Goal: Obtain resource: Obtain resource

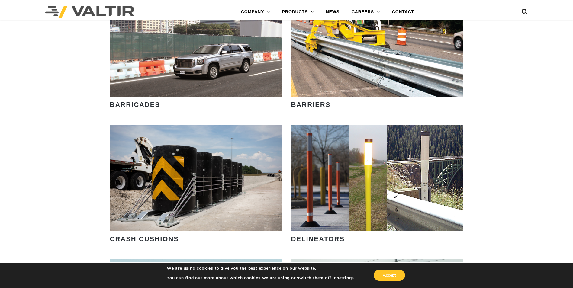
scroll to position [423, 0]
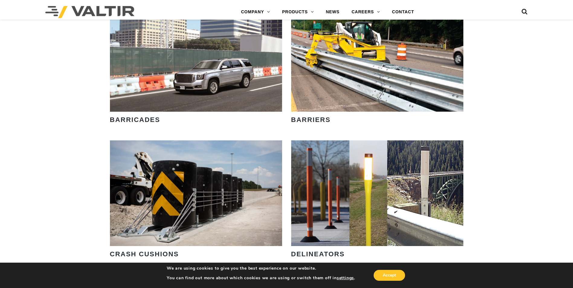
click at [309, 62] on link "DELINEATORS" at bounding box center [314, 60] width 76 height 12
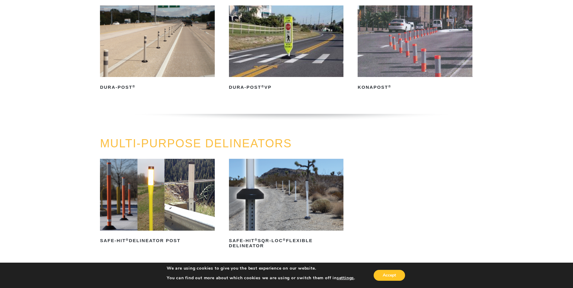
scroll to position [60, 0]
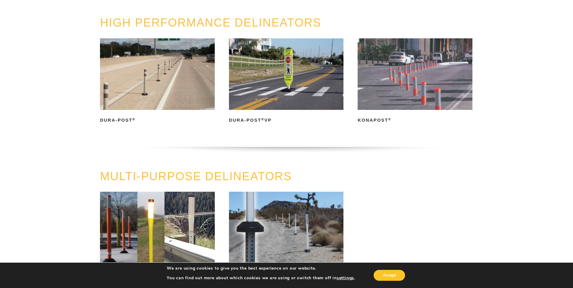
click at [138, 100] on img at bounding box center [157, 74] width 115 height 72
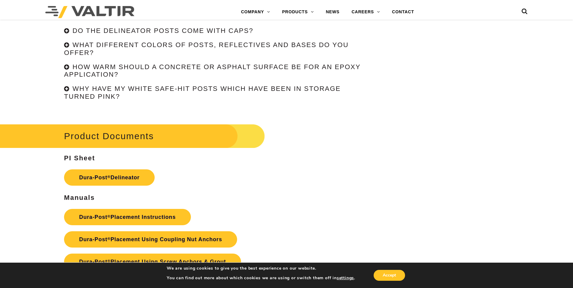
scroll to position [1481, 0]
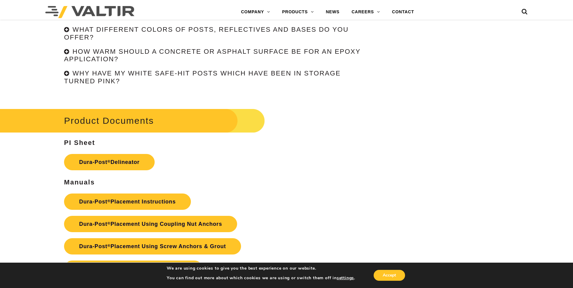
click at [209, 75] on h4 "Why have my white Safe-Hit posts which have been in storage turned pink?" at bounding box center [202, 77] width 277 height 15
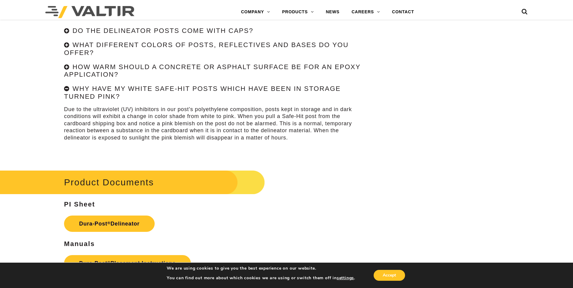
scroll to position [1451, 0]
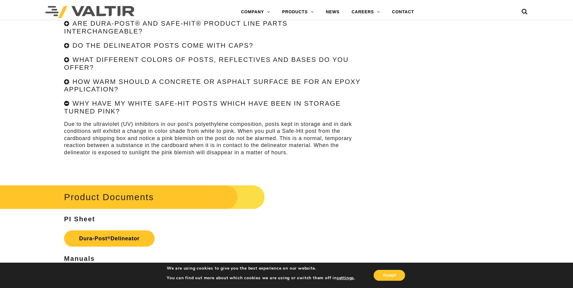
click at [207, 82] on h4 "How warm should a concrete or asphalt surface be for an epoxy application?" at bounding box center [212, 85] width 297 height 15
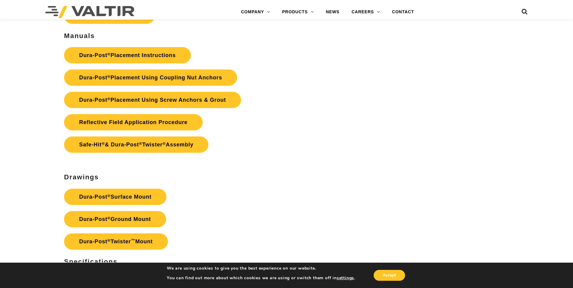
scroll to position [1693, 0]
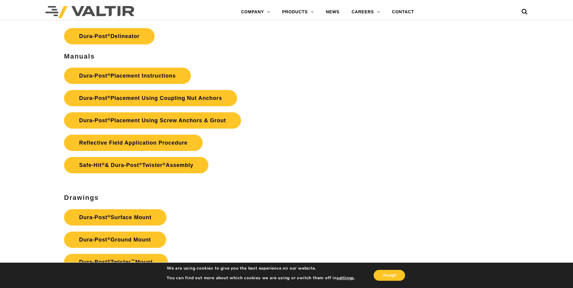
click at [144, 73] on link "Dura-Post ® Placement Instructions" at bounding box center [127, 76] width 127 height 16
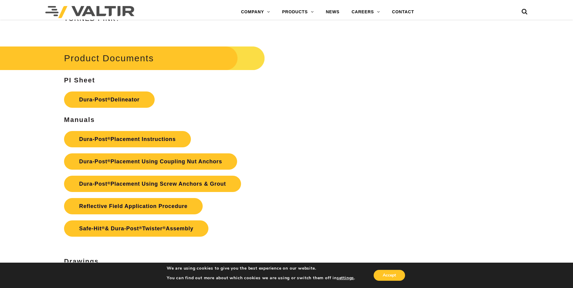
scroll to position [1542, 0]
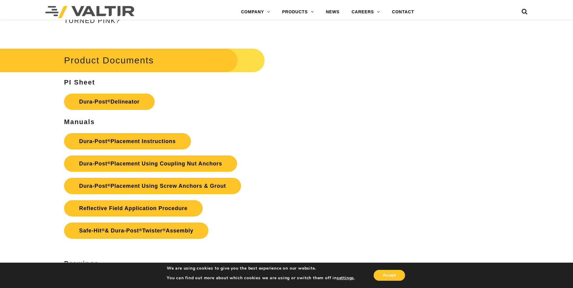
click at [132, 144] on link "Dura-Post ® Placement Instructions" at bounding box center [127, 141] width 127 height 16
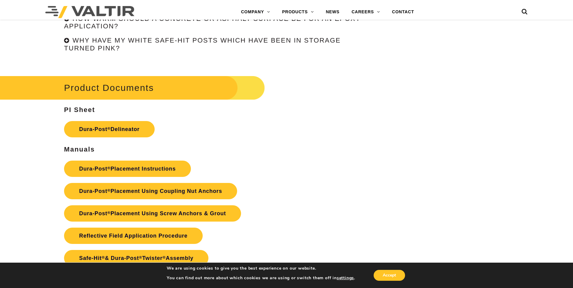
scroll to position [1512, 0]
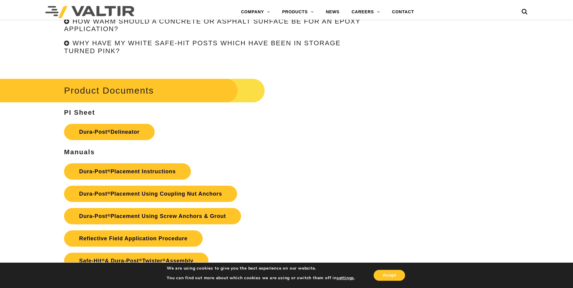
click at [135, 167] on link "Dura-Post ® Placement Instructions" at bounding box center [127, 172] width 127 height 16
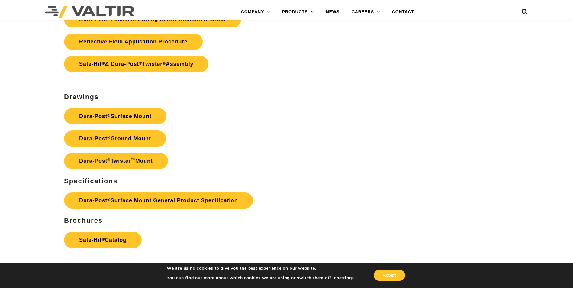
scroll to position [1753, 0]
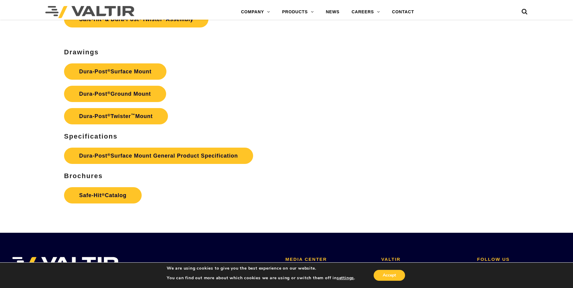
click at [167, 156] on link "Dura-Post ® Surface Mount General Product Specification" at bounding box center [158, 156] width 189 height 16
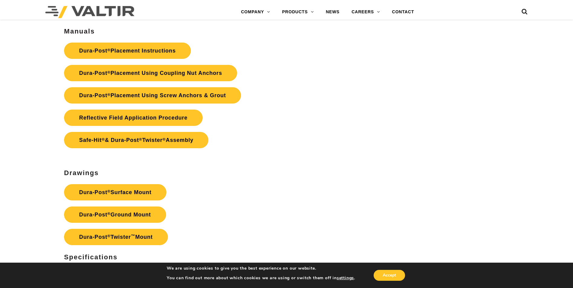
scroll to position [1602, 0]
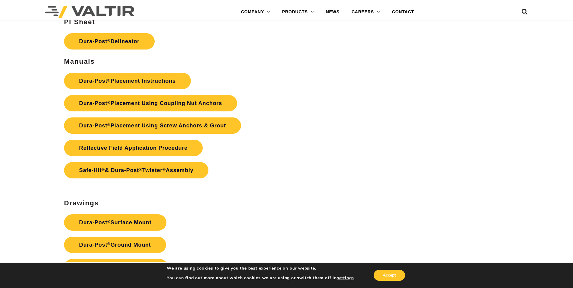
click at [222, 129] on link "Dura-Post ® Placement Using Screw Anchors & Grout" at bounding box center [152, 126] width 177 height 16
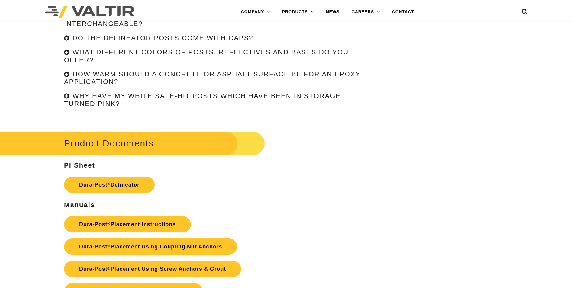
scroll to position [1602, 0]
